Goal: Go to known website: Access a specific website the user already knows

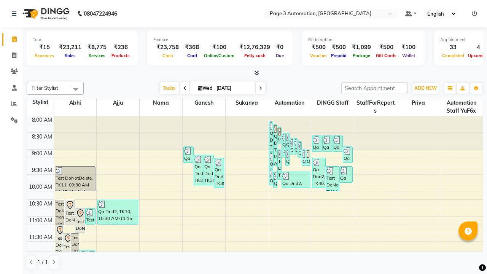
click at [475, 13] on icon at bounding box center [474, 13] width 5 height 5
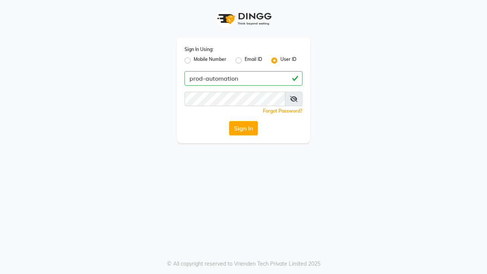
type input "prod-automation"
click at [244, 128] on button "Sign In" at bounding box center [243, 128] width 29 height 14
